Goal: Information Seeking & Learning: Learn about a topic

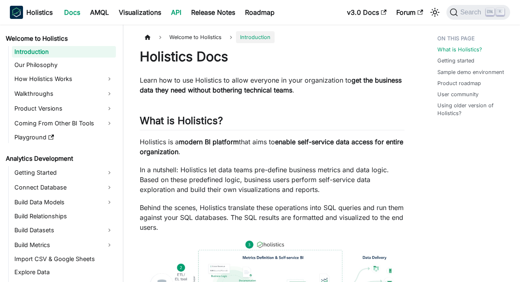
click at [176, 12] on link "API" at bounding box center [176, 12] width 20 height 13
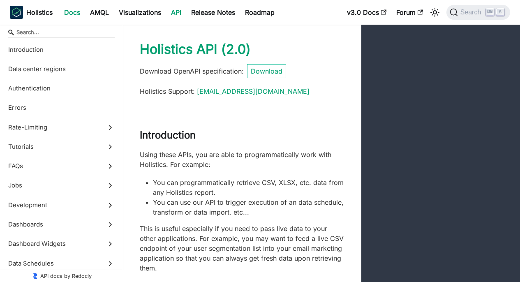
click at [67, 16] on link "Docs" at bounding box center [72, 12] width 26 height 13
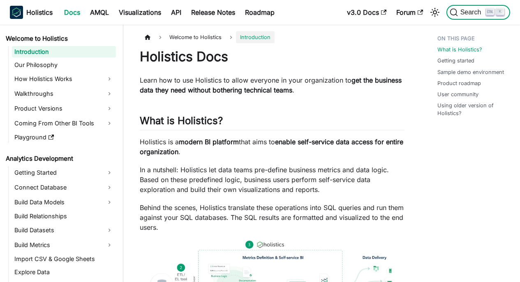
click at [491, 16] on button "Search K" at bounding box center [478, 12] width 64 height 15
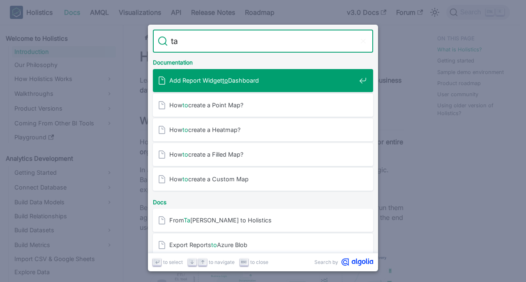
type input "tag"
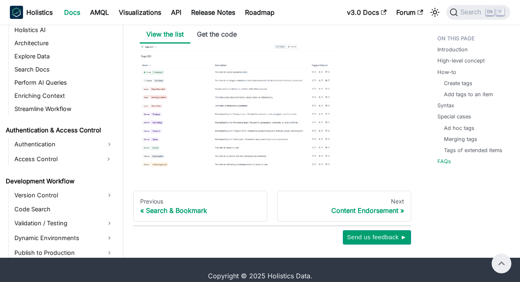
scroll to position [472, 0]
